Goal: Task Accomplishment & Management: Manage account settings

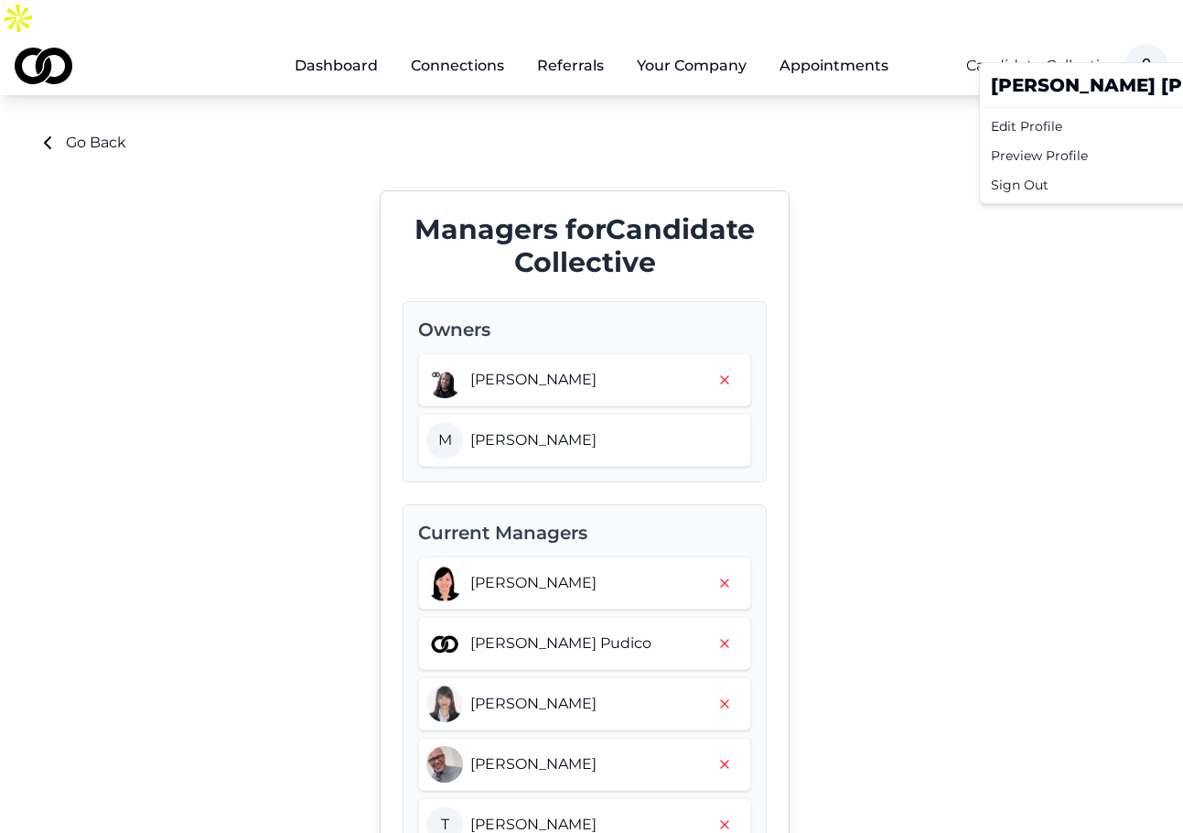
click at [1150, 31] on html "Dashboard Connections Referrals Your Company Appointments Candidate Collective …" at bounding box center [591, 416] width 1183 height 833
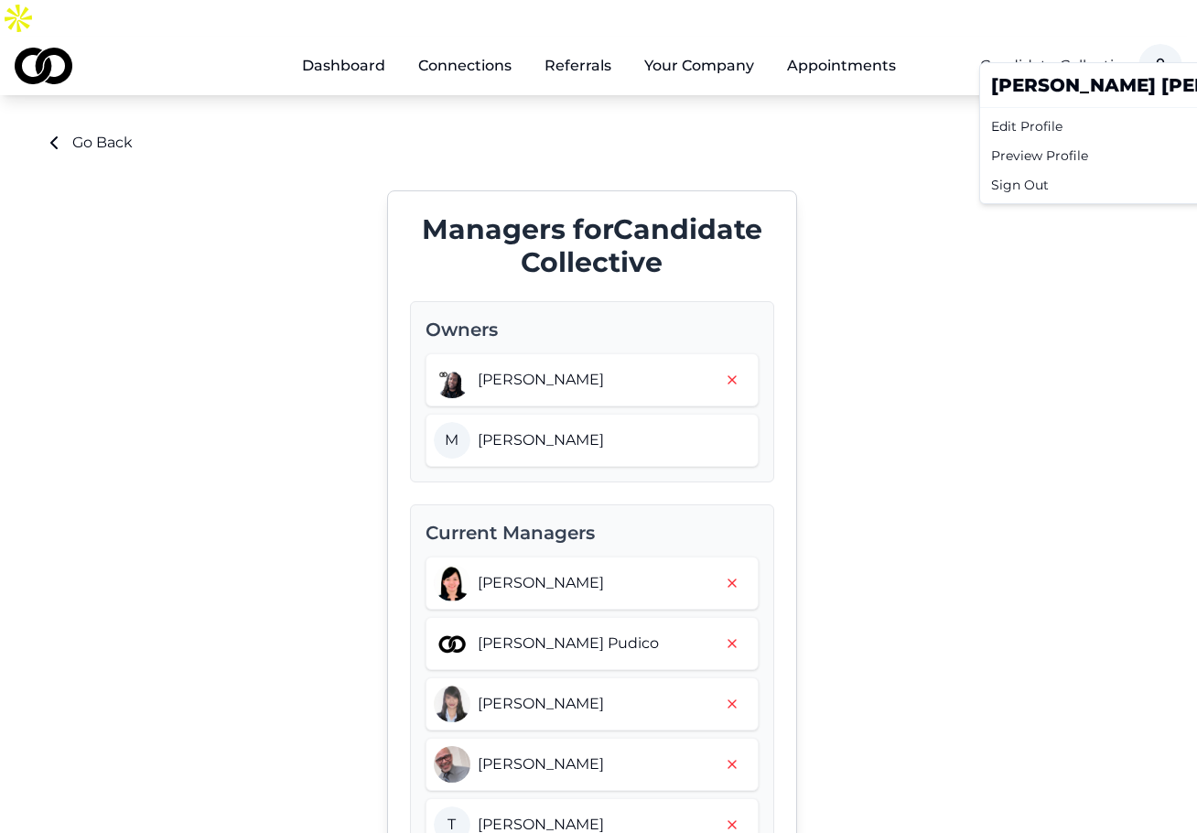
click at [1055, 178] on div "Sign Out" at bounding box center [1159, 184] width 350 height 29
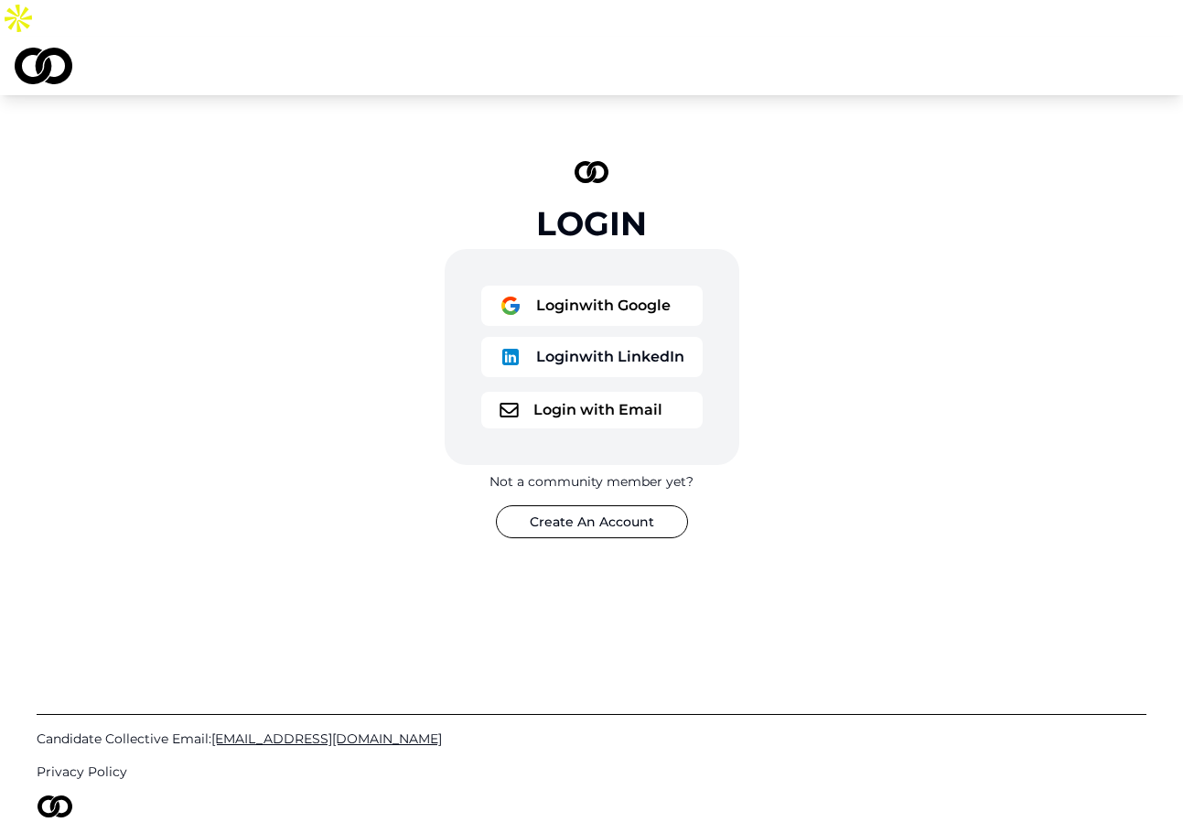
click at [618, 286] on button "Login with Google" at bounding box center [591, 306] width 221 height 40
